Goal: Information Seeking & Learning: Understand process/instructions

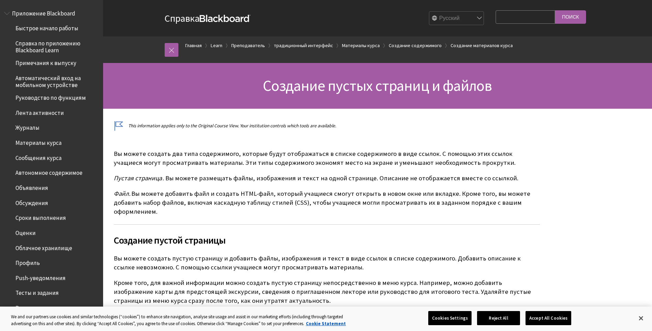
scroll to position [1078, 0]
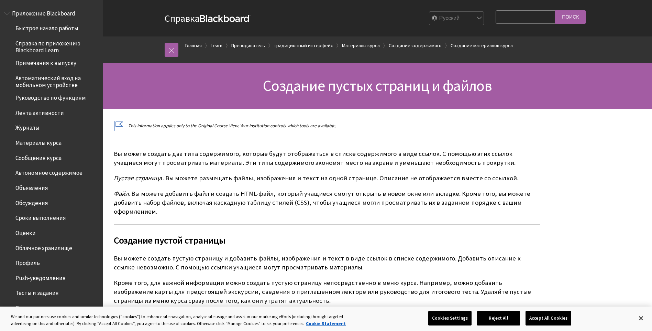
scroll to position [1078, 0]
